Goal: Communication & Community: Participate in discussion

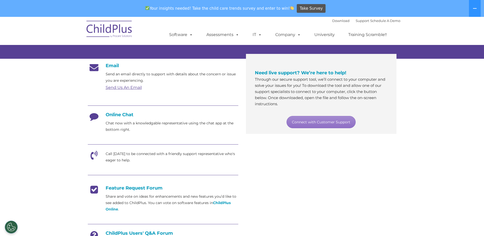
scroll to position [76, 0]
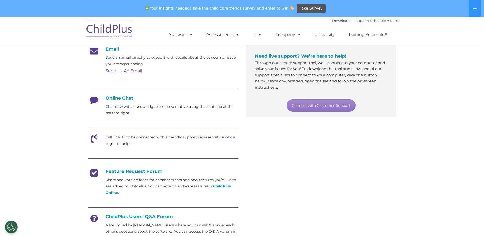
click at [131, 170] on h4 "Feature Request Forum" at bounding box center [163, 171] width 150 height 6
click at [219, 185] on strong "ChildPlus Online" at bounding box center [168, 189] width 125 height 11
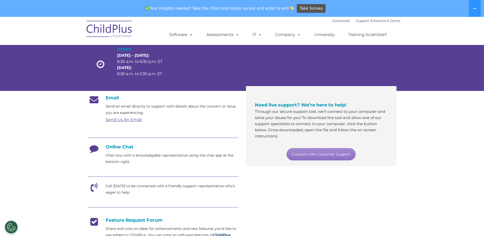
scroll to position [0, 0]
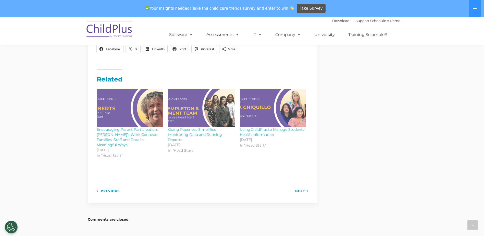
scroll to position [571, 0]
